Goal: Complete application form

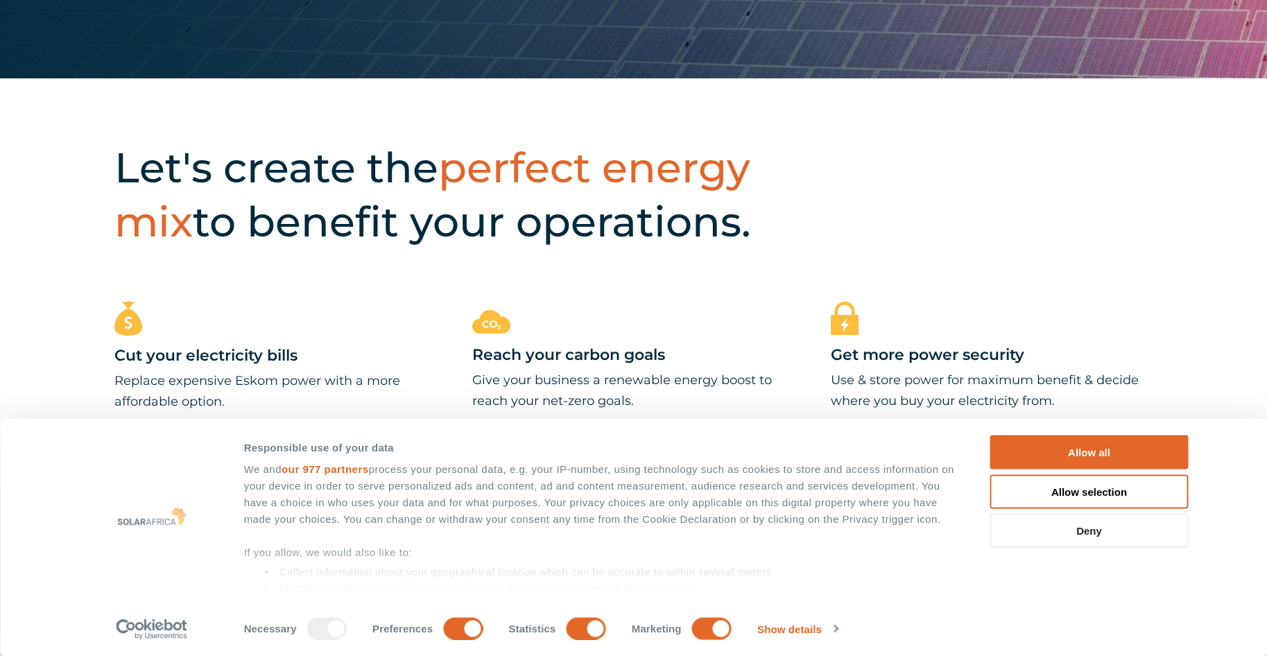
click at [1064, 525] on button "Deny" at bounding box center [1089, 531] width 198 height 34
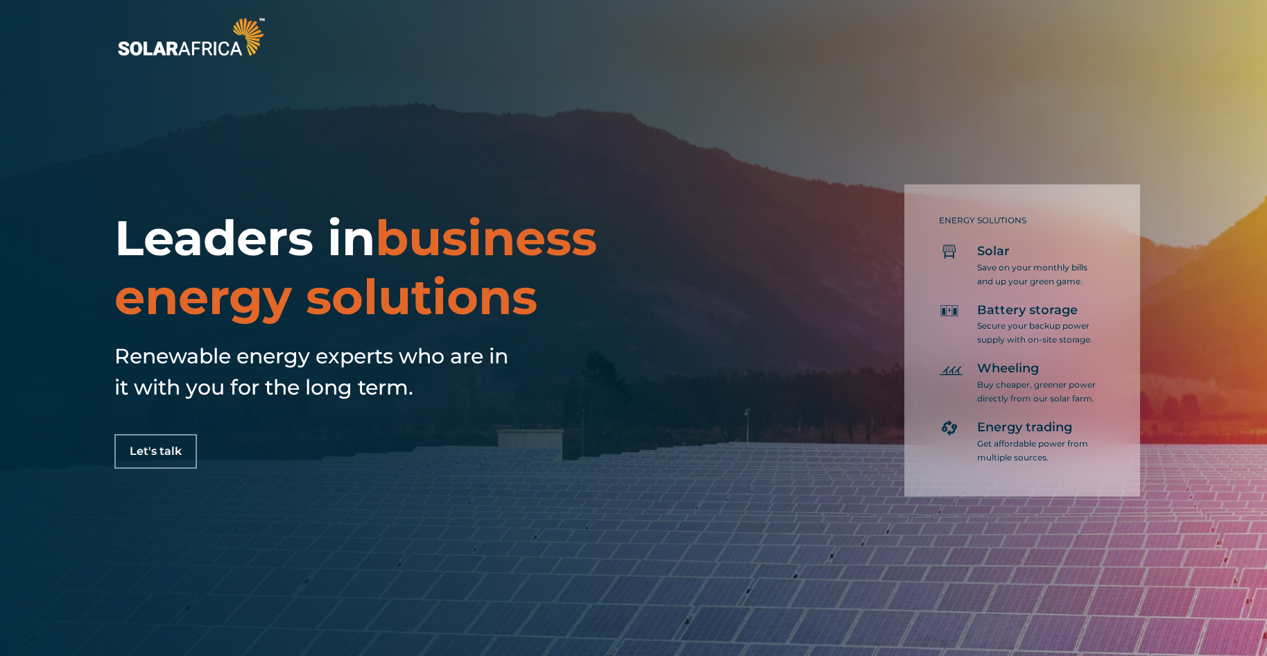
click at [177, 444] on link "Let's talk" at bounding box center [155, 451] width 83 height 35
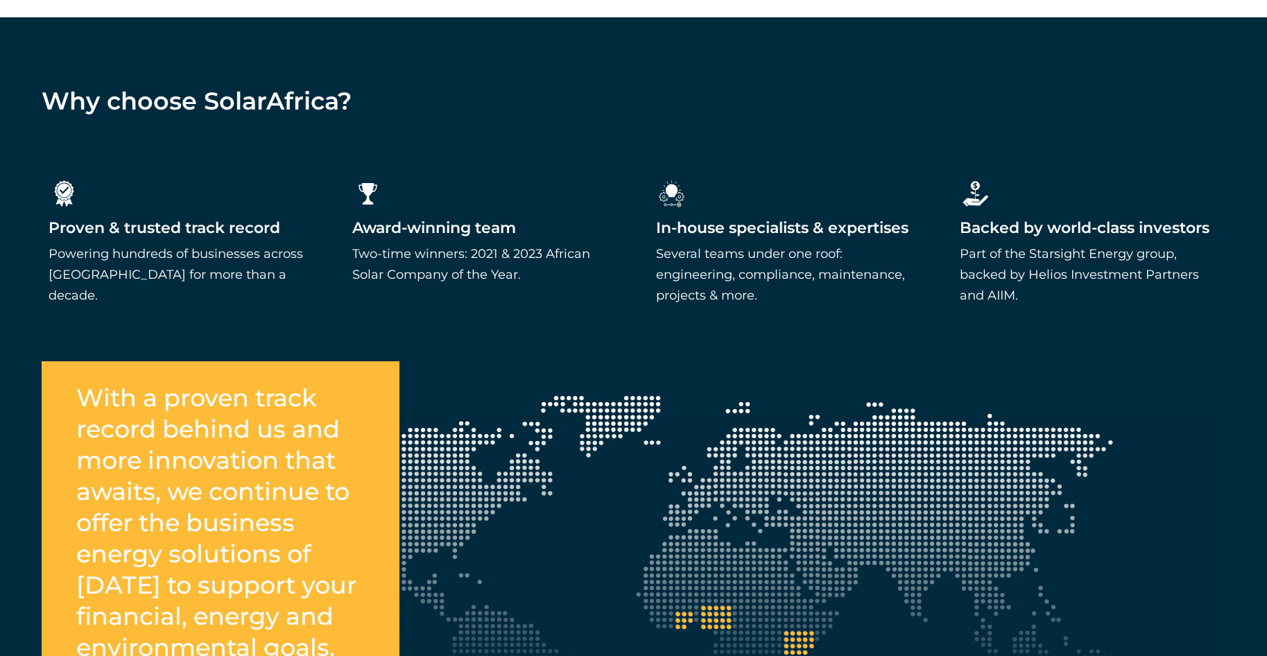
scroll to position [3524, 0]
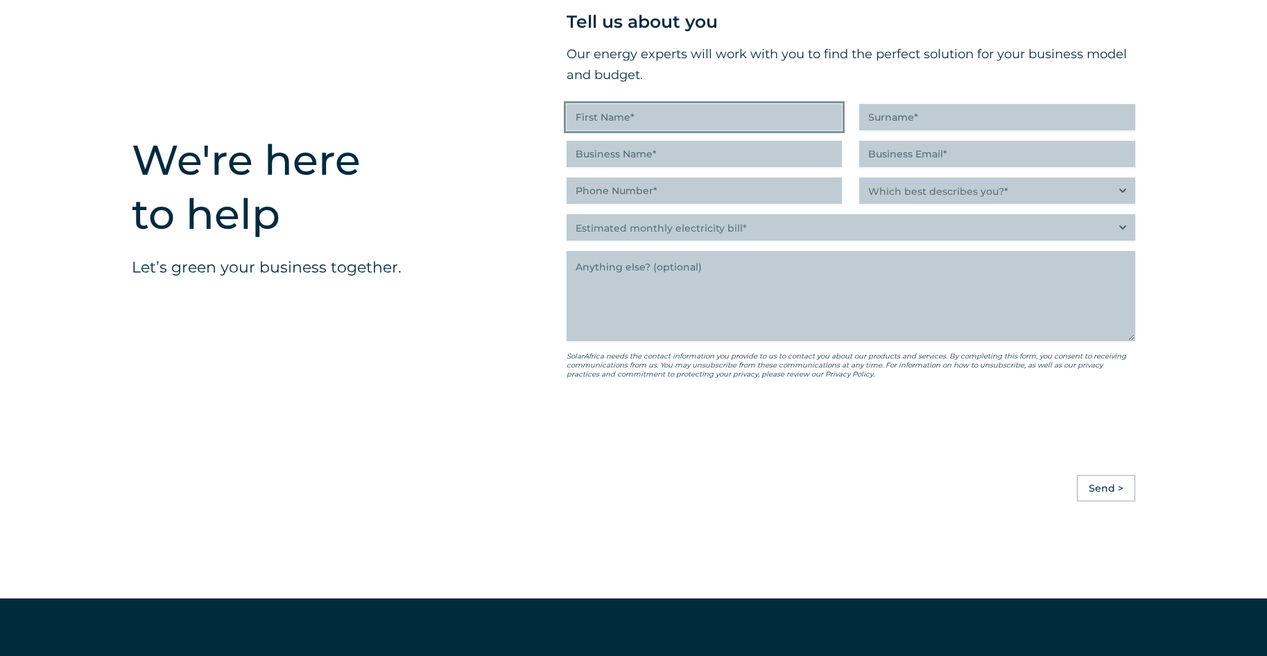
click at [723, 130] on input "First Name (Required)" at bounding box center [704, 117] width 276 height 26
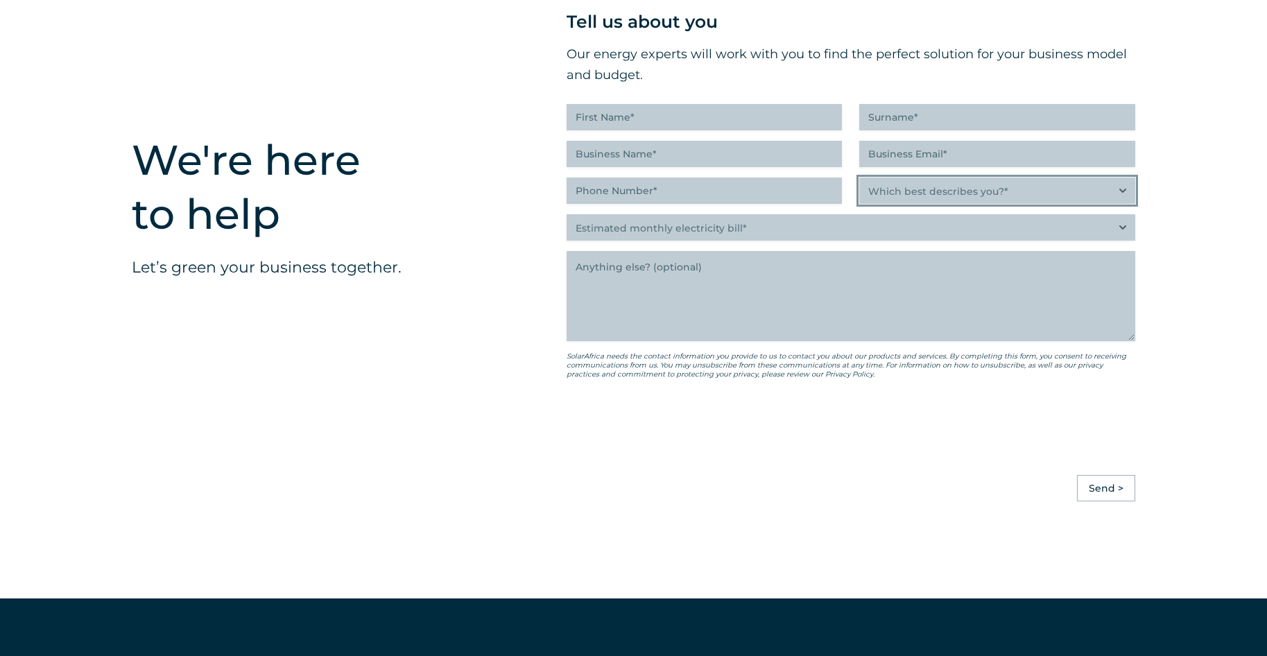
click at [1098, 204] on select "Which best describes you?* Researching and identifying the best energy solution…" at bounding box center [997, 191] width 276 height 26
click at [1173, 354] on div "" (Required) " indicates required fields Tell us about you Our energy experts w…" at bounding box center [851, 241] width 652 height 629
click at [1088, 275] on div "Tell us about you Our energy experts will work with you to find the perfect sol…" at bounding box center [850, 230] width 569 height 444
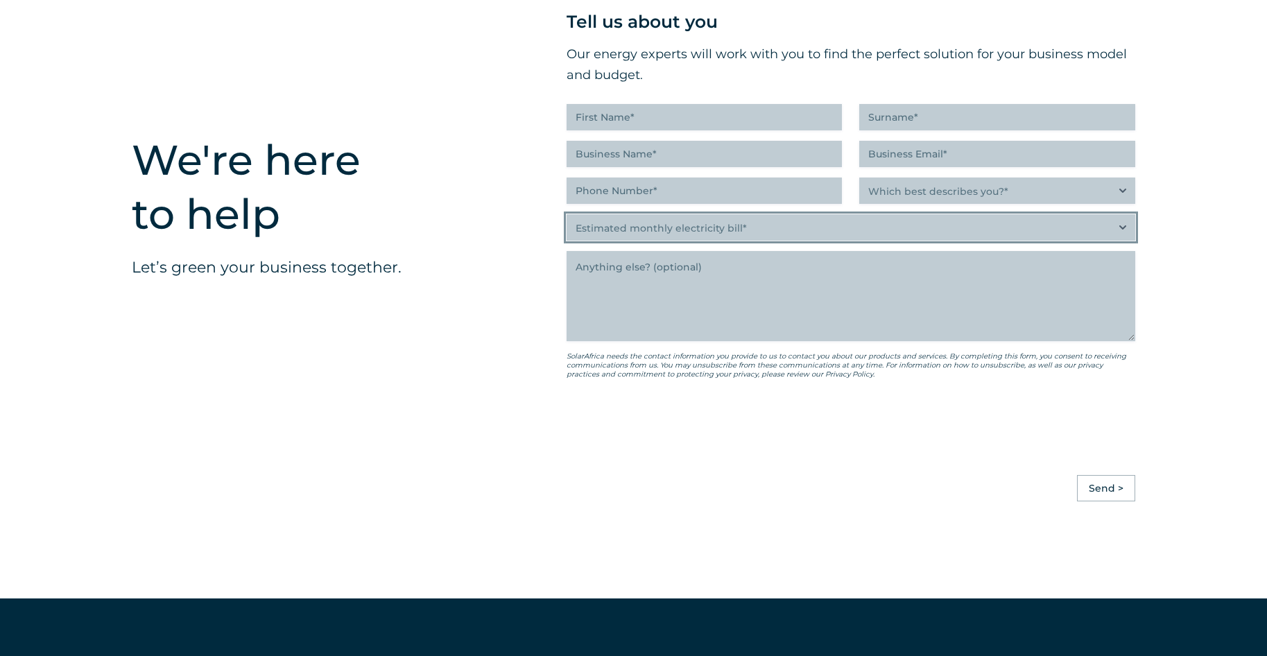
click at [1107, 241] on select "Estimated monthly electricity bill* Less than R500K More than R500K" at bounding box center [850, 227] width 569 height 26
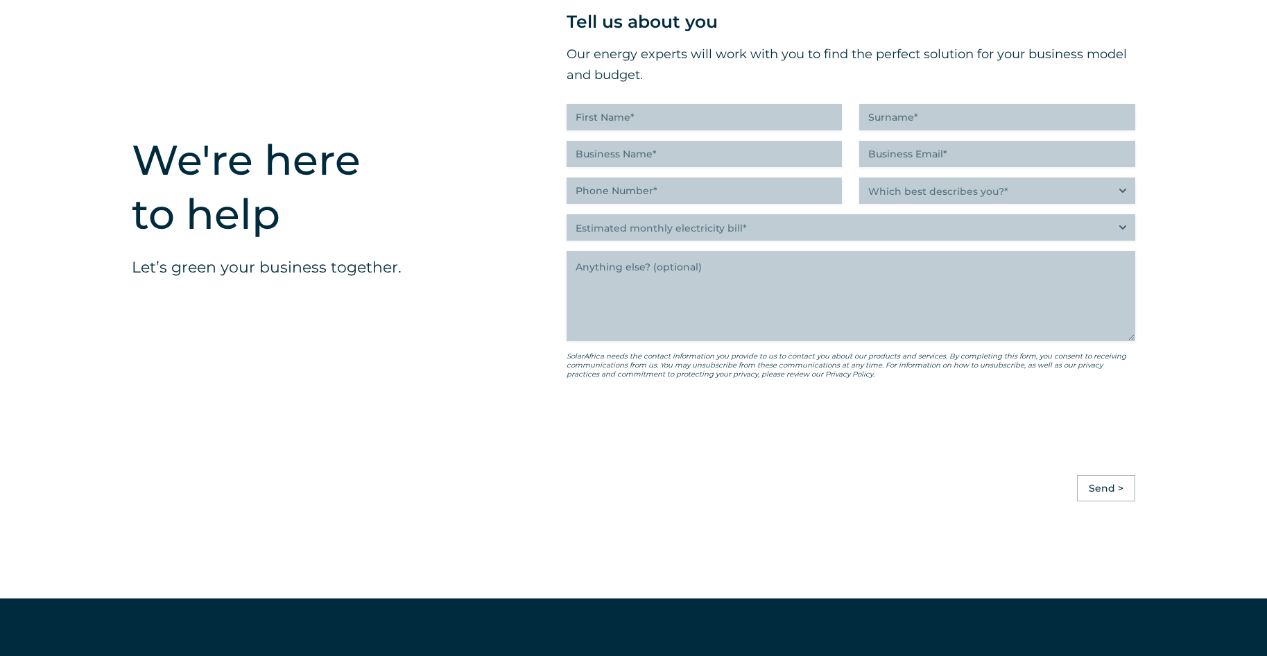
drag, startPoint x: 1002, startPoint y: 455, endPoint x: 994, endPoint y: 452, distance: 8.1
click at [1001, 451] on div at bounding box center [850, 424] width 569 height 54
